Goal: Complete application form

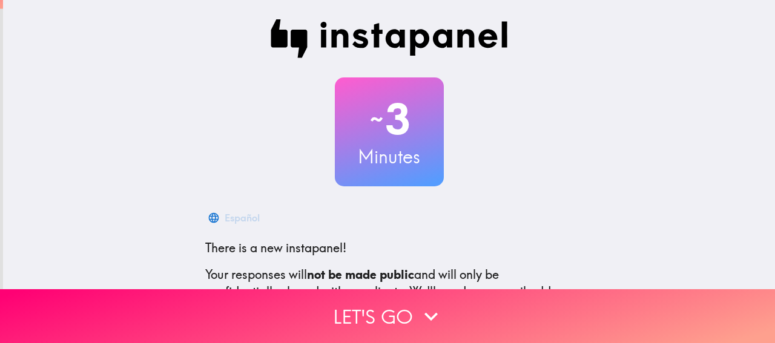
scroll to position [161, 0]
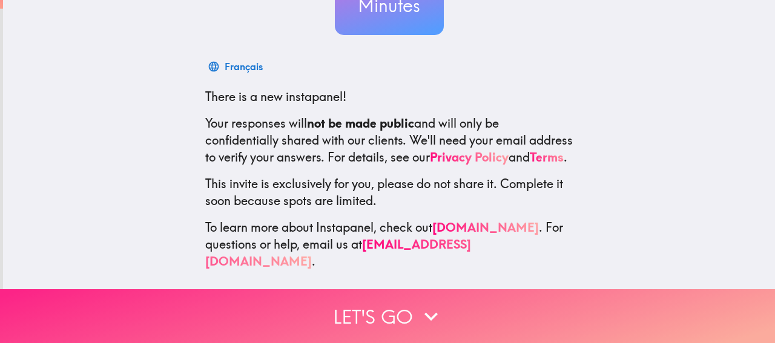
click at [388, 312] on button "Let's go" at bounding box center [387, 316] width 775 height 54
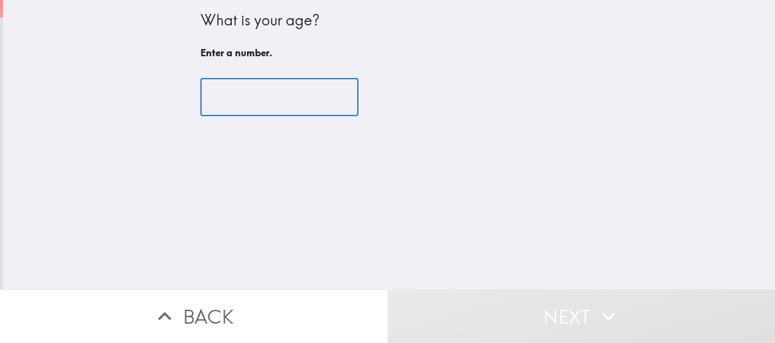
click at [244, 102] on input "number" at bounding box center [279, 98] width 158 height 38
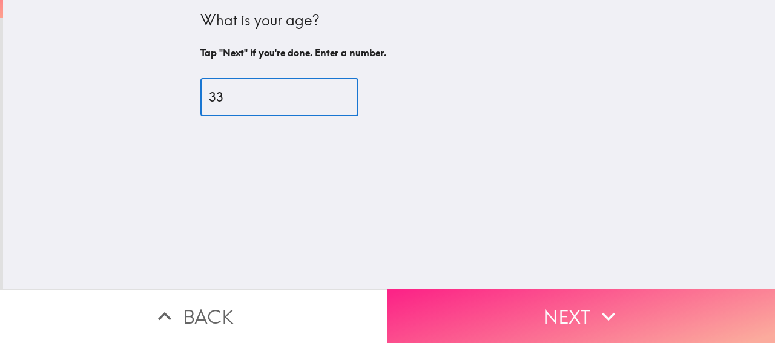
type input "33"
click at [472, 294] on button "Next" at bounding box center [582, 316] width 388 height 54
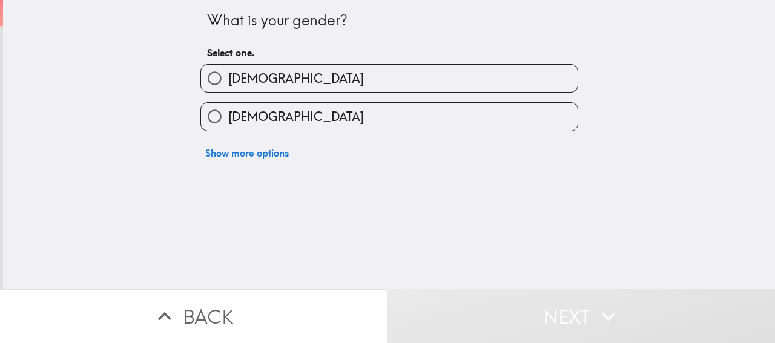
click at [285, 125] on label "[DEMOGRAPHIC_DATA]" at bounding box center [389, 116] width 377 height 27
click at [228, 125] on input "[DEMOGRAPHIC_DATA]" at bounding box center [214, 116] width 27 height 27
radio input "true"
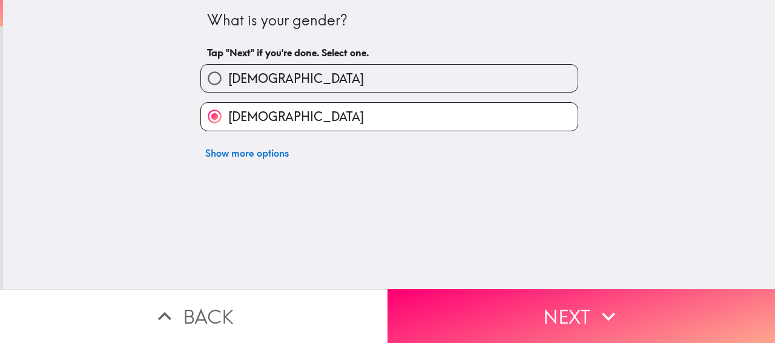
click at [448, 289] on button "Next" at bounding box center [582, 316] width 388 height 54
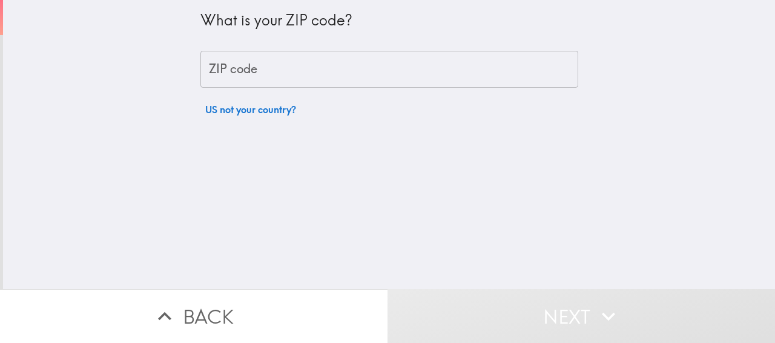
click at [251, 70] on input "ZIP code" at bounding box center [389, 70] width 378 height 38
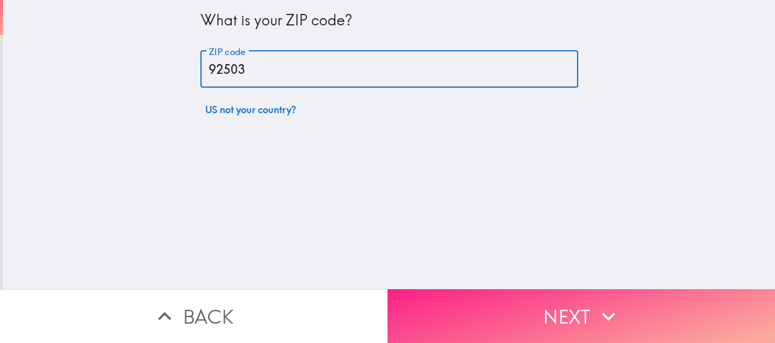
type input "92503"
click at [461, 295] on button "Next" at bounding box center [582, 316] width 388 height 54
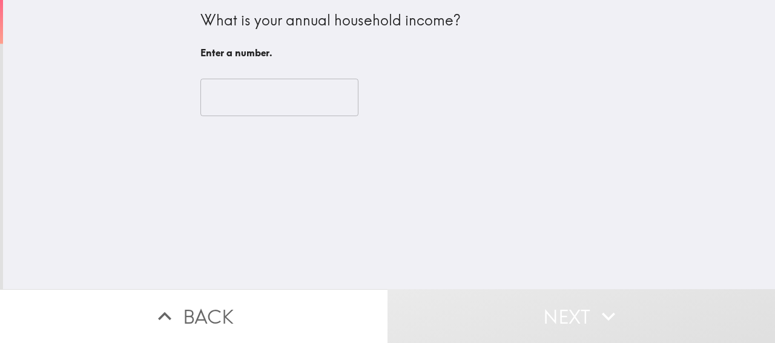
click at [276, 101] on input "number" at bounding box center [279, 98] width 158 height 38
type input "7"
